Goal: Use online tool/utility: Utilize a website feature to perform a specific function

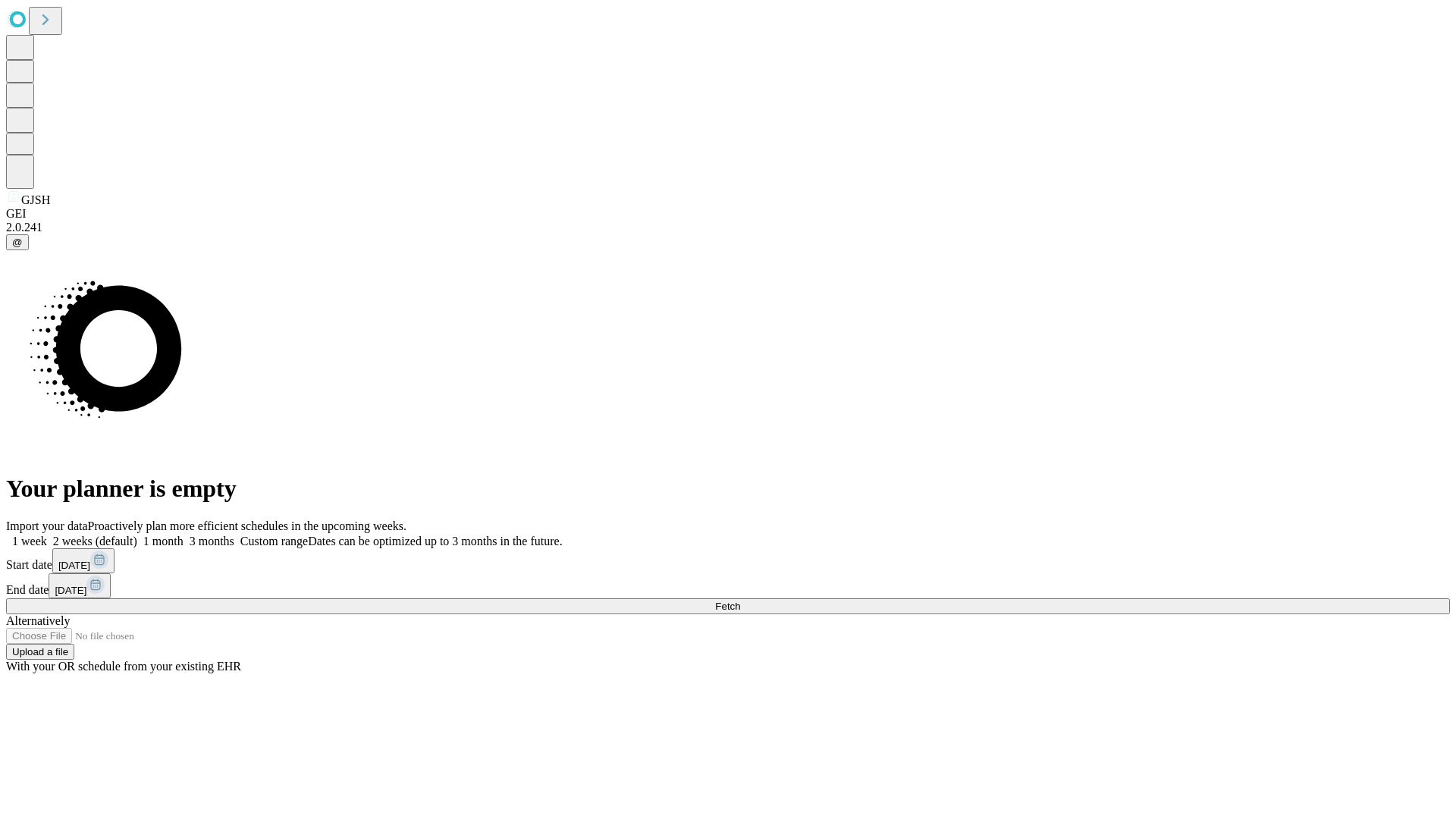
click at [740, 601] on span "Fetch" at bounding box center [728, 606] width 25 height 12
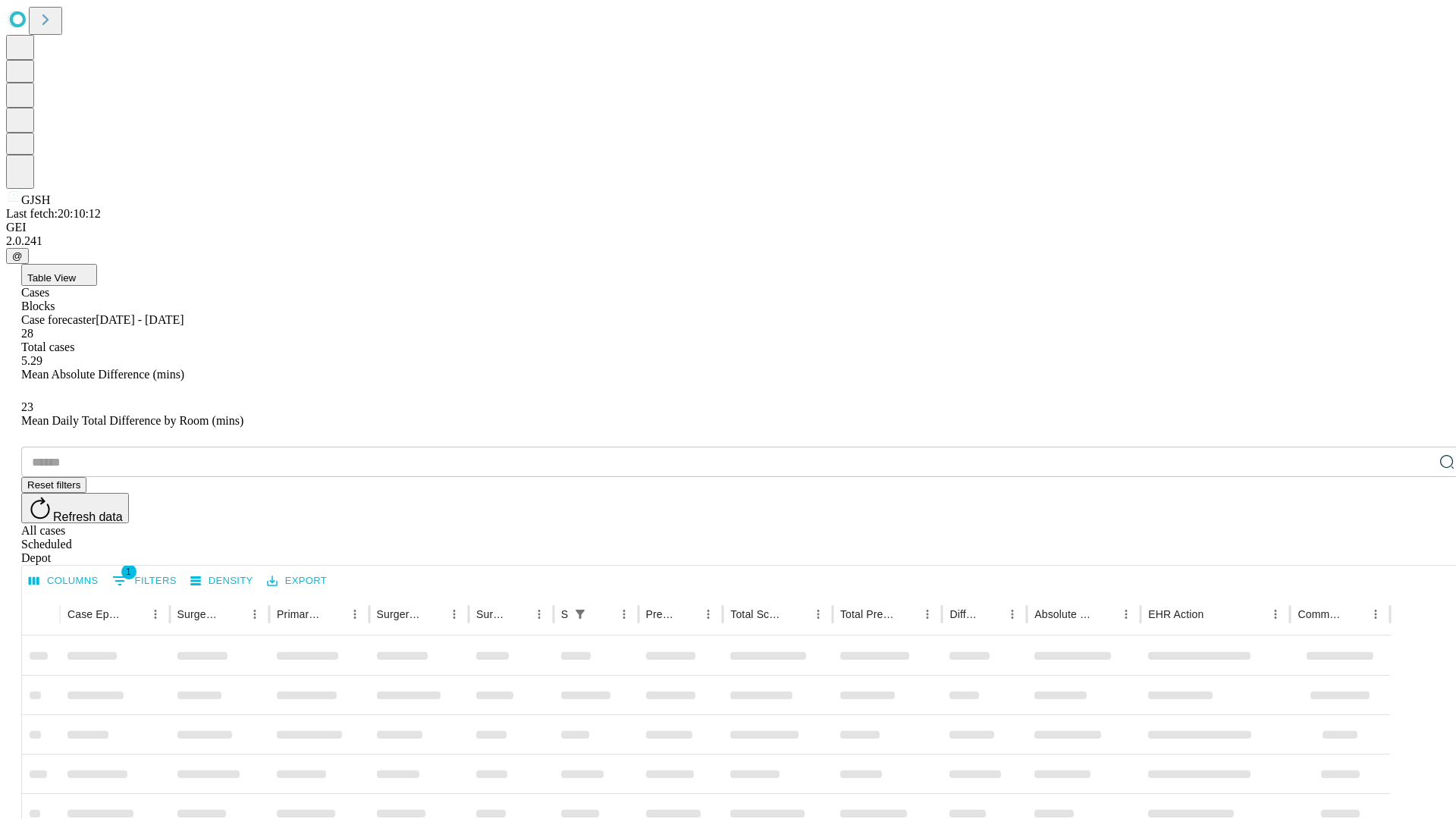
click at [75, 272] on span "Table View" at bounding box center [51, 278] width 48 height 12
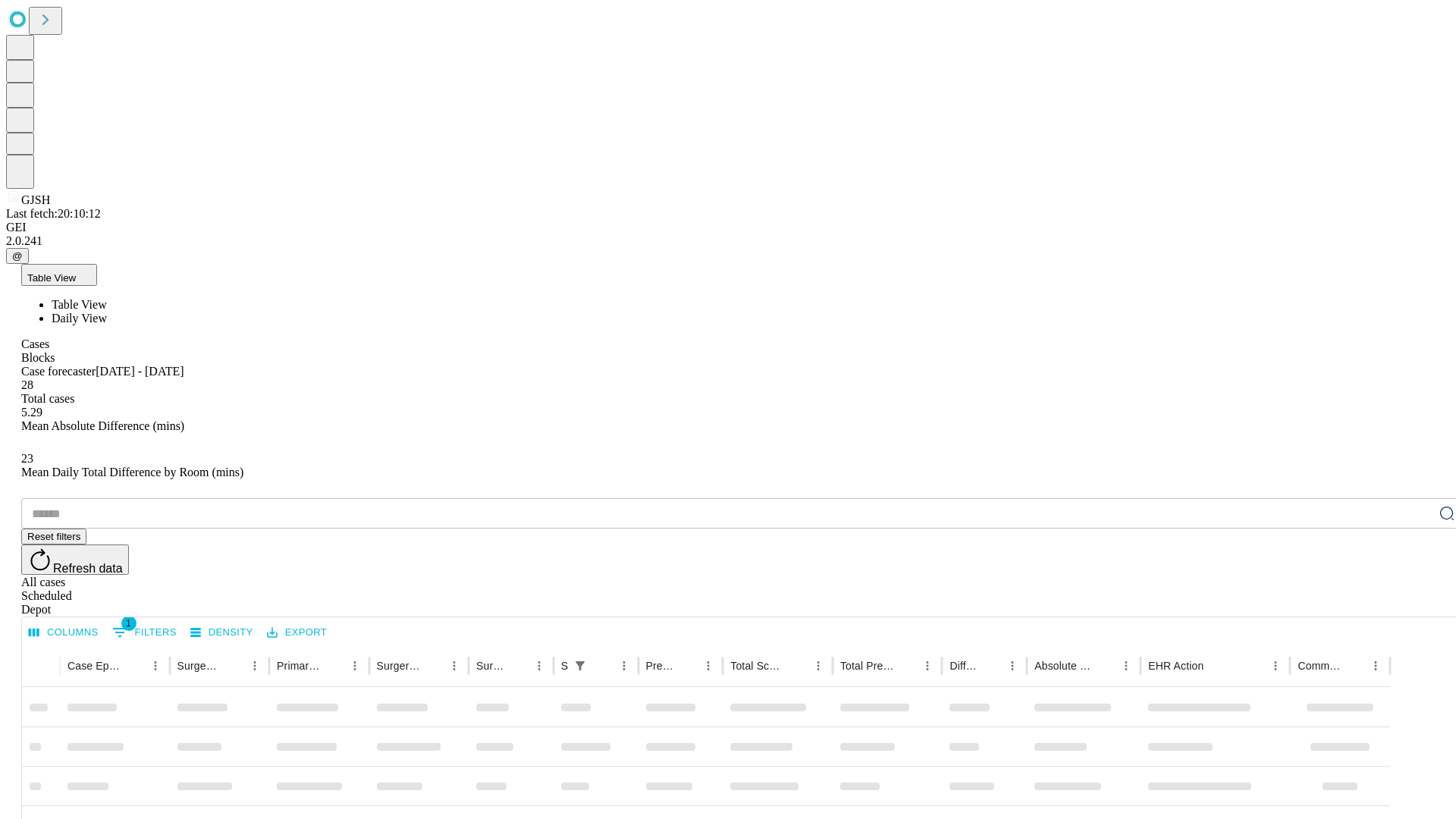
click at [107, 311] on span "Daily View" at bounding box center [79, 318] width 55 height 13
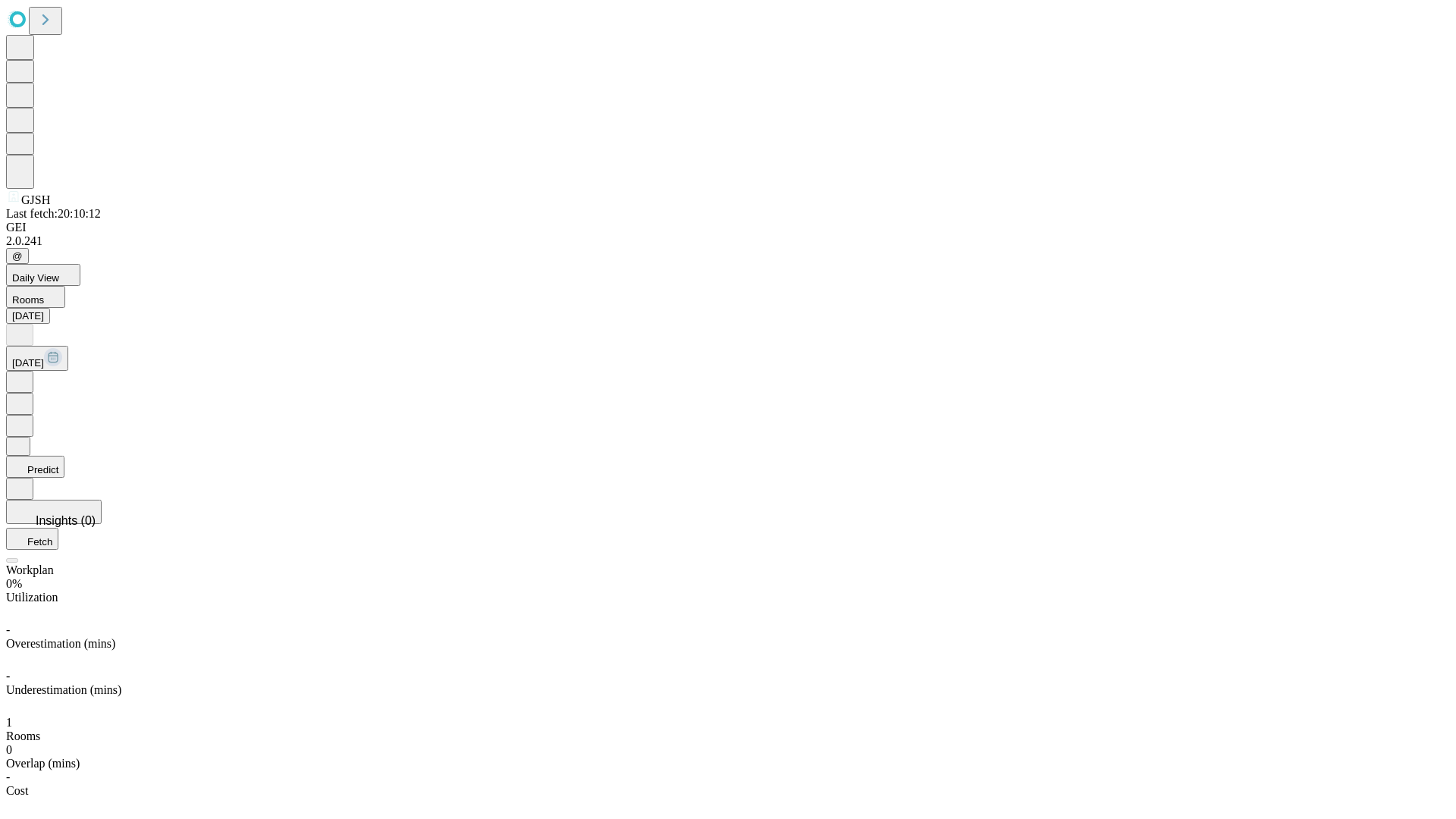
click at [65, 456] on button "Predict" at bounding box center [35, 467] width 58 height 22
